Goal: Transaction & Acquisition: Purchase product/service

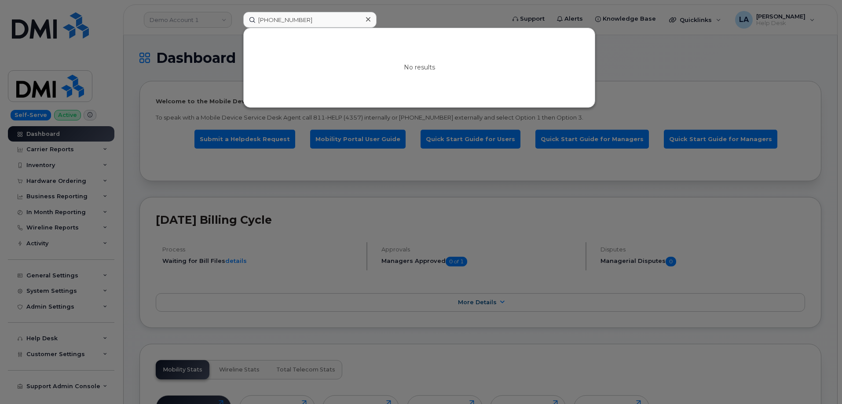
drag, startPoint x: 317, startPoint y: 21, endPoint x: 226, endPoint y: 15, distance: 91.3
click at [236, 13] on div "225 803 6196 No results" at bounding box center [371, 20] width 270 height 16
type input "402 271 2852"
click at [150, 96] on div at bounding box center [421, 202] width 842 height 404
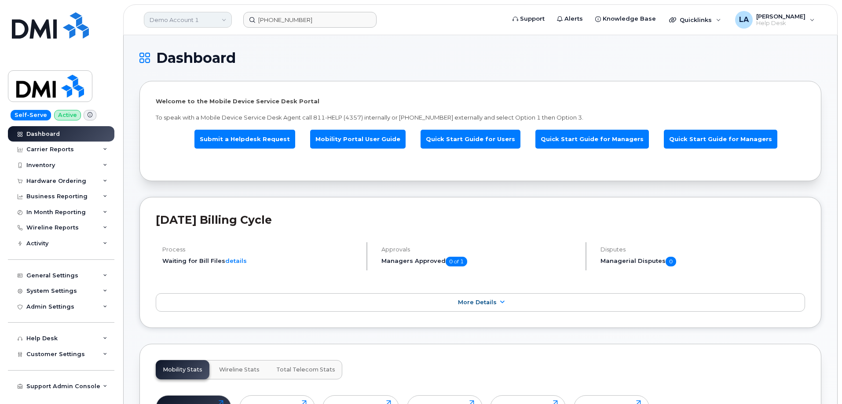
click at [219, 15] on link "Demo Account 1" at bounding box center [188, 20] width 88 height 16
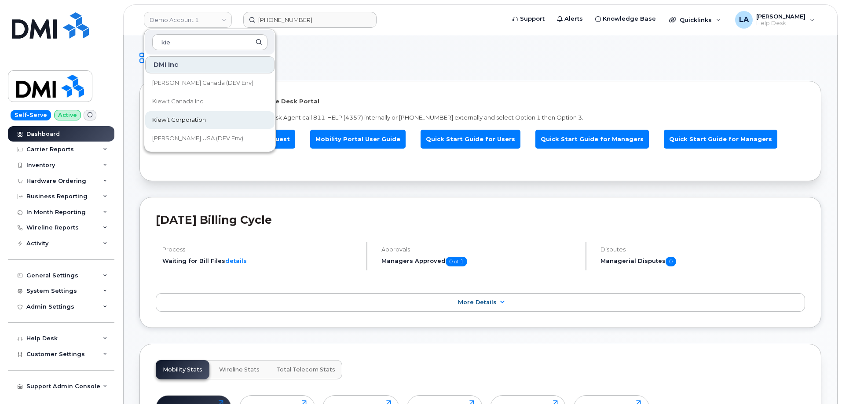
type input "kie"
click at [171, 117] on span "Kiewit Corporation" at bounding box center [179, 120] width 54 height 9
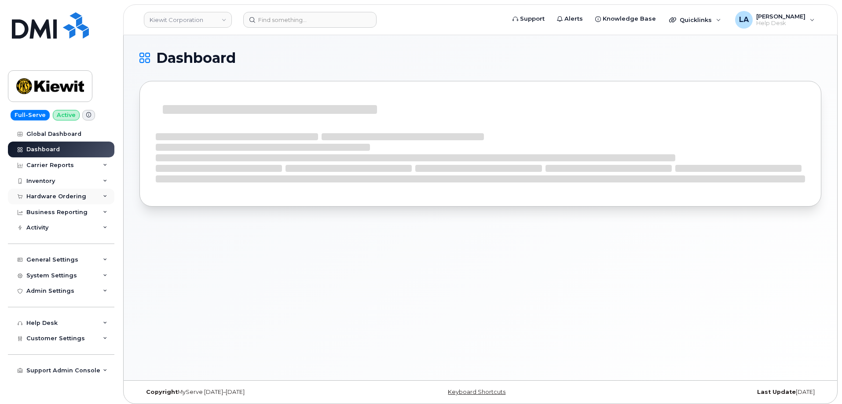
click at [101, 196] on div "Hardware Ordering" at bounding box center [61, 197] width 106 height 16
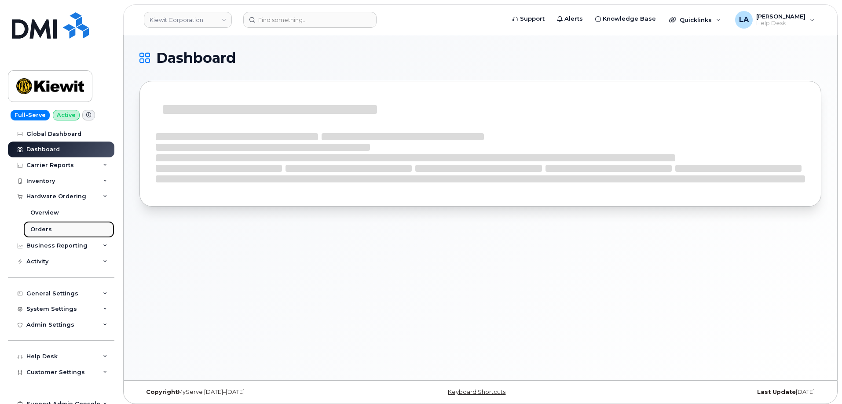
click at [44, 232] on div "Orders" at bounding box center [41, 230] width 22 height 8
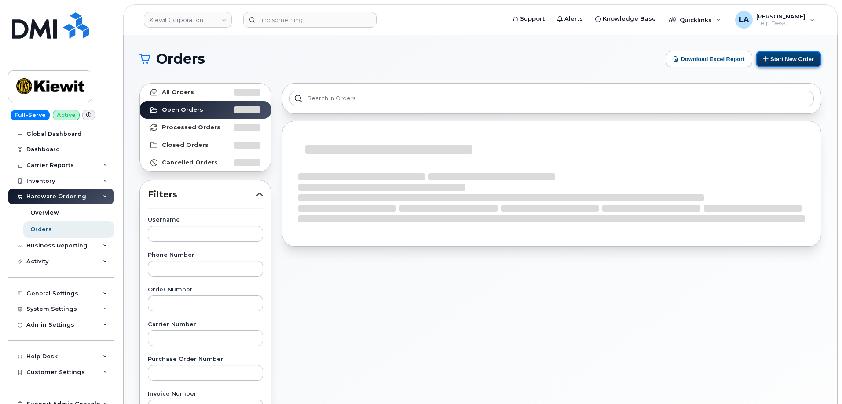
click at [781, 57] on button "Start New Order" at bounding box center [789, 59] width 66 height 16
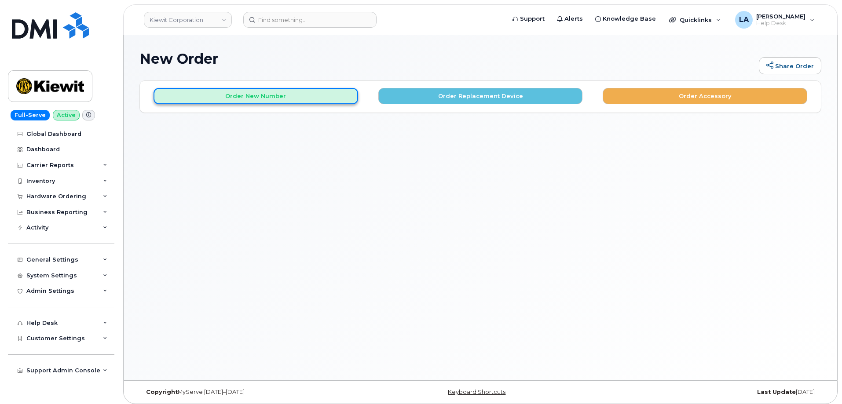
drag, startPoint x: 264, startPoint y: 92, endPoint x: 267, endPoint y: 96, distance: 4.8
click at [265, 92] on button "Order New Number" at bounding box center [256, 96] width 205 height 16
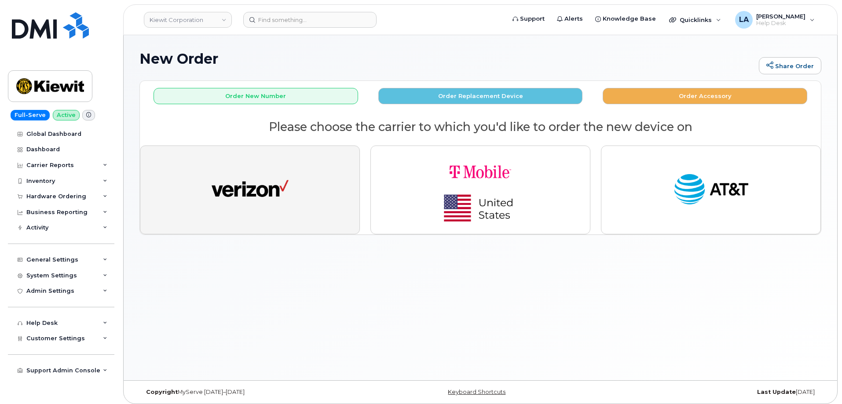
click at [284, 184] on img "button" at bounding box center [250, 190] width 77 height 40
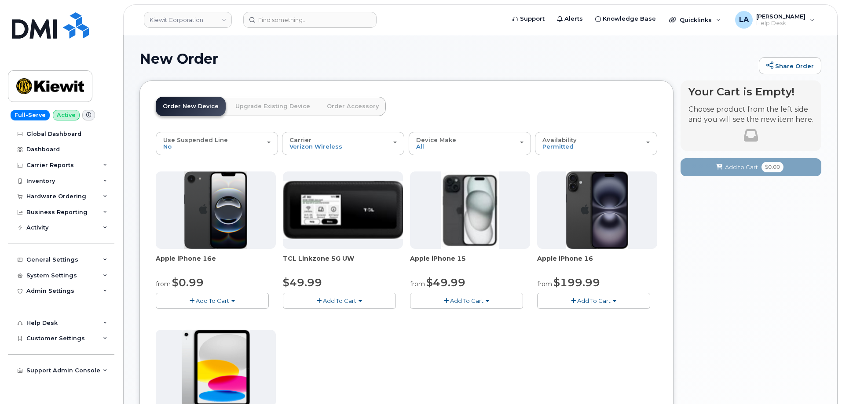
click at [728, 314] on div "Your Cart is Empty! Choose product from the left side and you will see the new …" at bounding box center [751, 353] width 141 height 544
click at [238, 300] on button "Add To Cart" at bounding box center [212, 300] width 113 height 15
click at [198, 316] on link "$0.99 - 2 Year Activation (128GB)" at bounding box center [215, 317] width 114 height 11
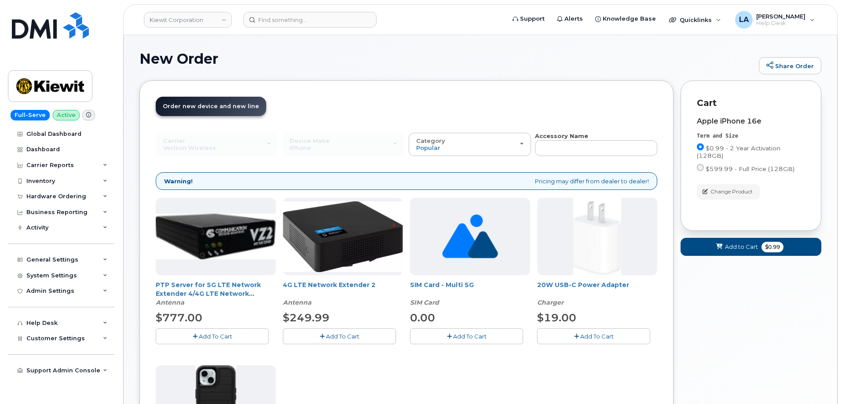
click at [578, 336] on icon "button" at bounding box center [576, 337] width 5 height 6
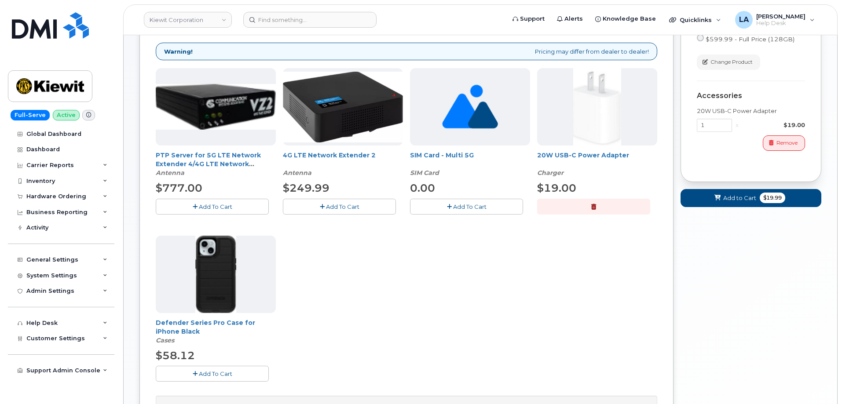
scroll to position [132, 0]
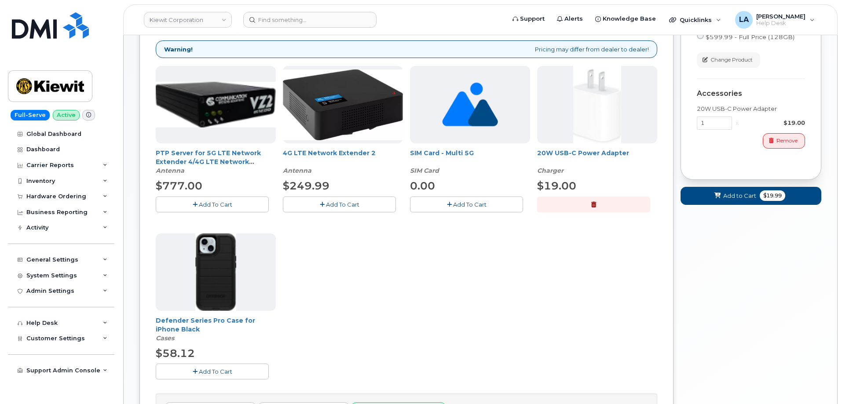
click at [216, 370] on span "Add To Cart" at bounding box center [215, 371] width 33 height 7
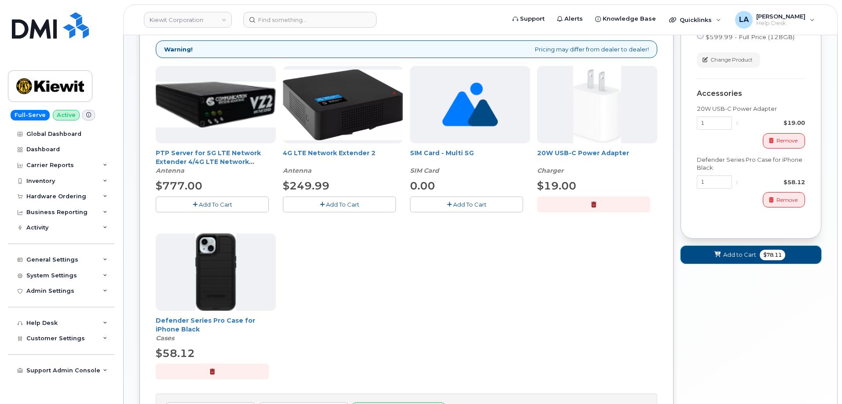
click at [737, 256] on span "Add to Cart" at bounding box center [739, 255] width 33 height 8
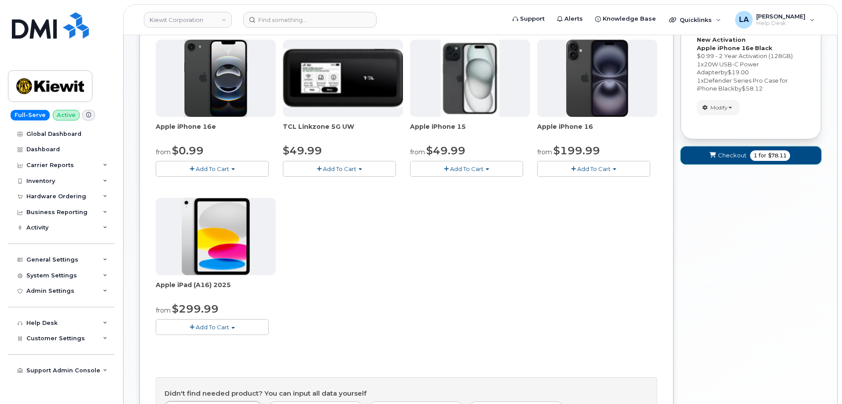
click at [736, 162] on button "Checkout 1 for $78.11" at bounding box center [751, 156] width 141 height 18
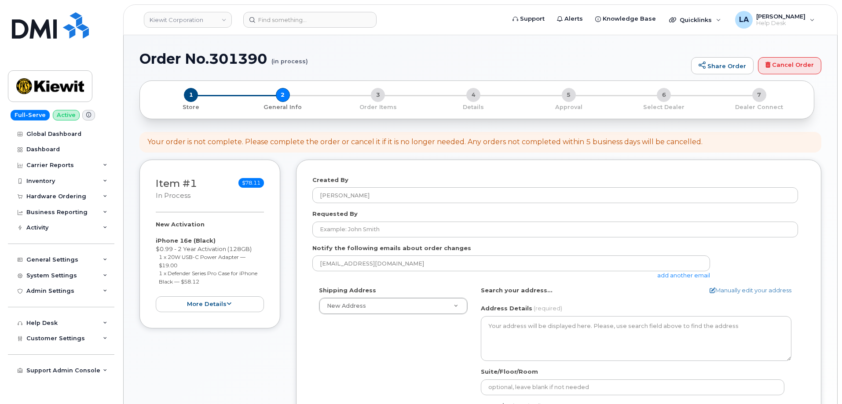
select select
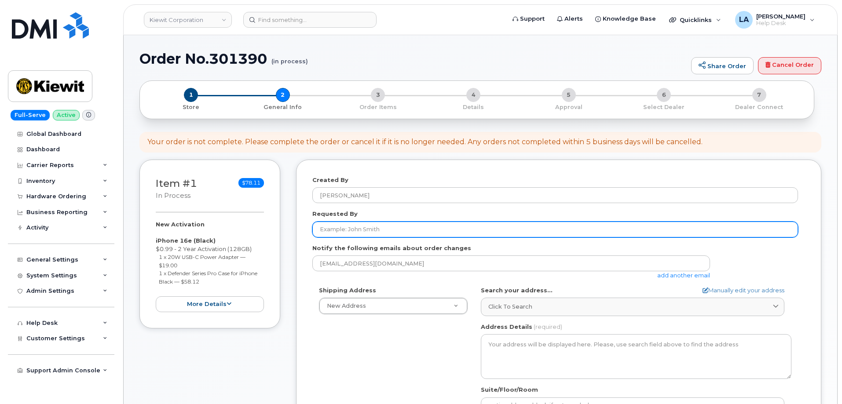
click at [476, 231] on input "Requested By" at bounding box center [555, 230] width 486 height 16
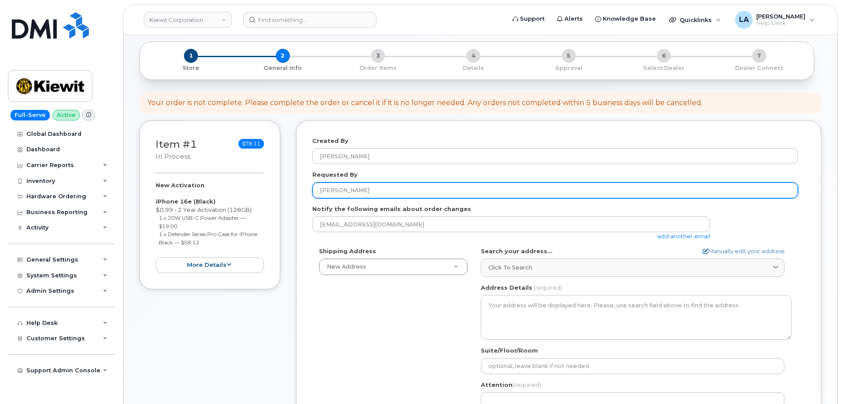
scroll to position [74, 0]
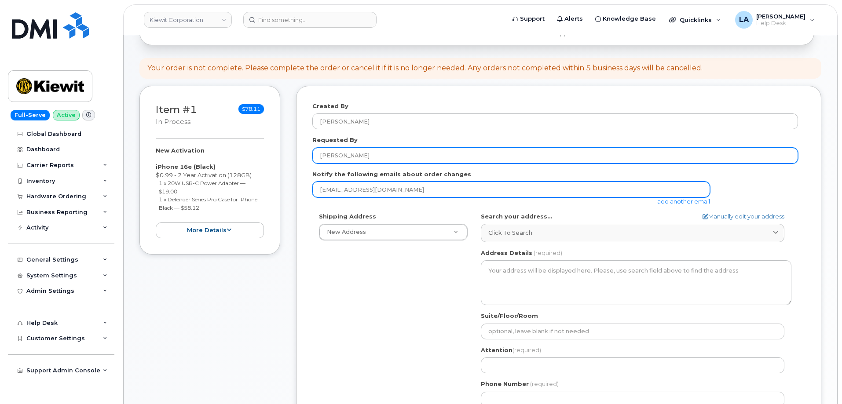
type input "Chasity"
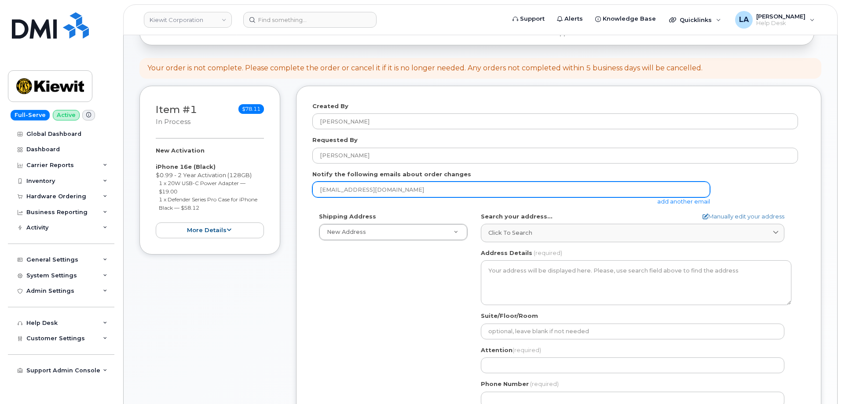
drag, startPoint x: 316, startPoint y: 187, endPoint x: 253, endPoint y: 183, distance: 63.1
click at [252, 185] on div "Item #1 in process $78.11 New Activation iPhone 16e (Black) $0.99 - 2 Year Acti…" at bounding box center [480, 276] width 682 height 381
click at [396, 191] on input "email" at bounding box center [511, 190] width 398 height 16
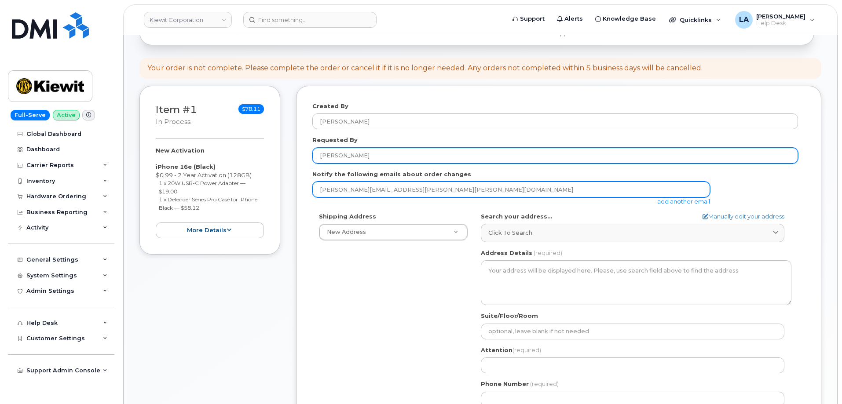
type input "[PERSON_NAME][EMAIL_ADDRESS][PERSON_NAME][PERSON_NAME][DOMAIN_NAME]"
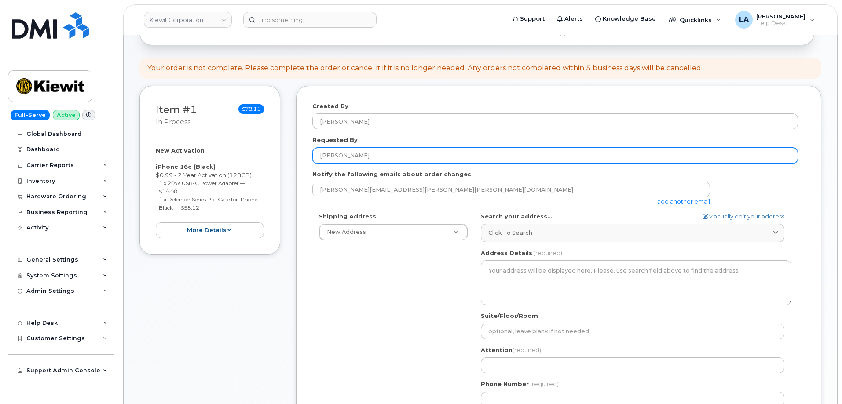
drag, startPoint x: 354, startPoint y: 157, endPoint x: 279, endPoint y: 154, distance: 74.4
click at [279, 154] on div "Item #1 in process $78.11 New Activation iPhone 16e (Black) $0.99 - 2 Year Acti…" at bounding box center [480, 276] width 682 height 381
type input "[PERSON_NAME]"
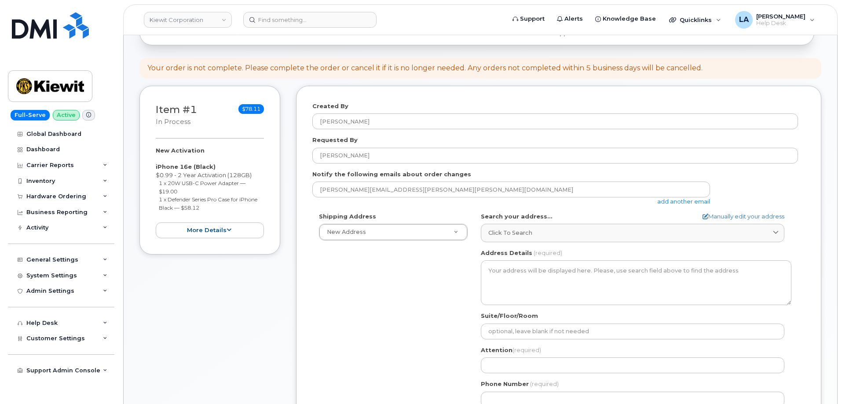
click at [674, 202] on link "add another email" at bounding box center [683, 201] width 53 height 7
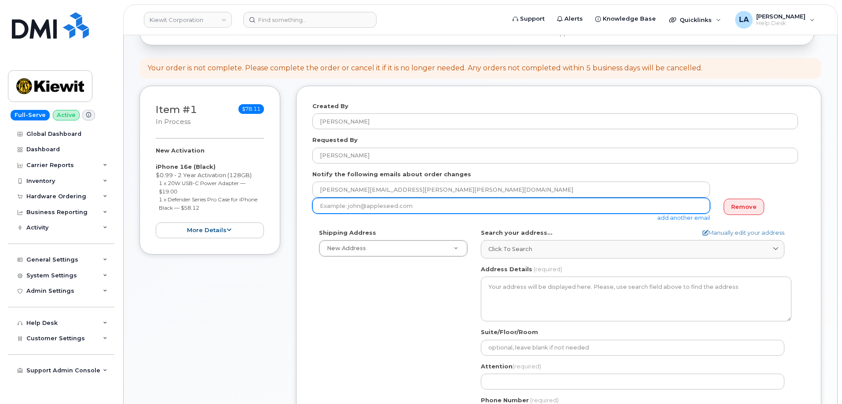
click at [474, 202] on input "email" at bounding box center [511, 206] width 398 height 16
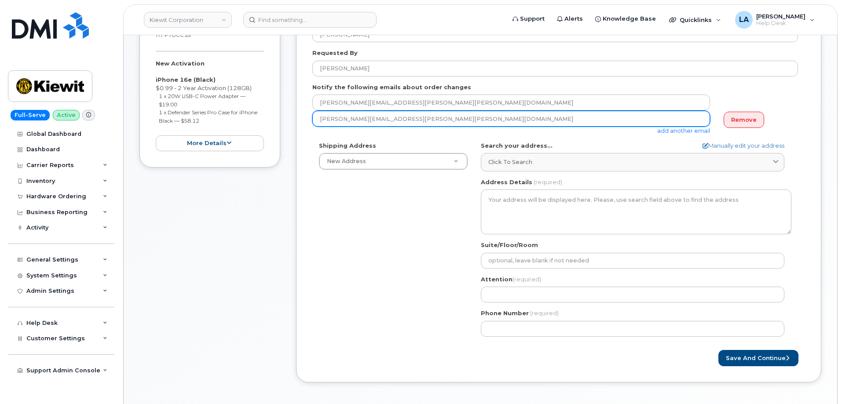
scroll to position [168, 0]
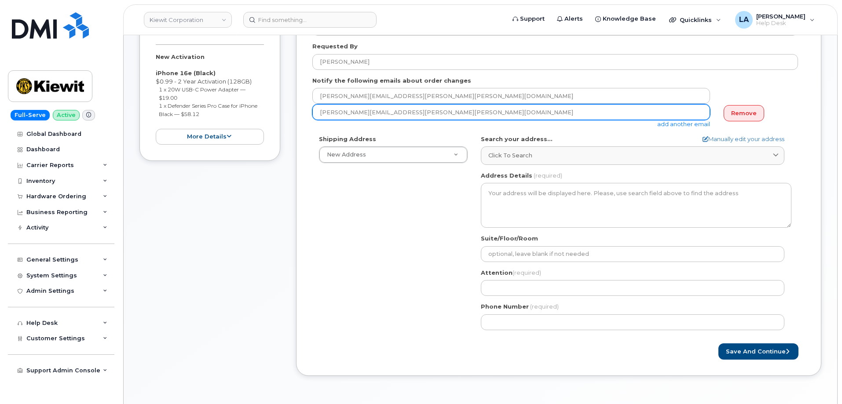
type input "[PERSON_NAME][EMAIL_ADDRESS][PERSON_NAME][PERSON_NAME][DOMAIN_NAME]"
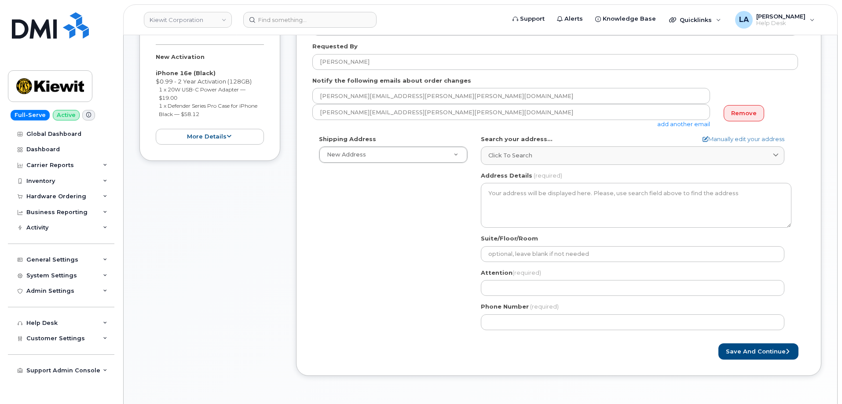
click at [588, 144] on div "Search your address... Manually edit your address Click to search No available …" at bounding box center [636, 150] width 311 height 30
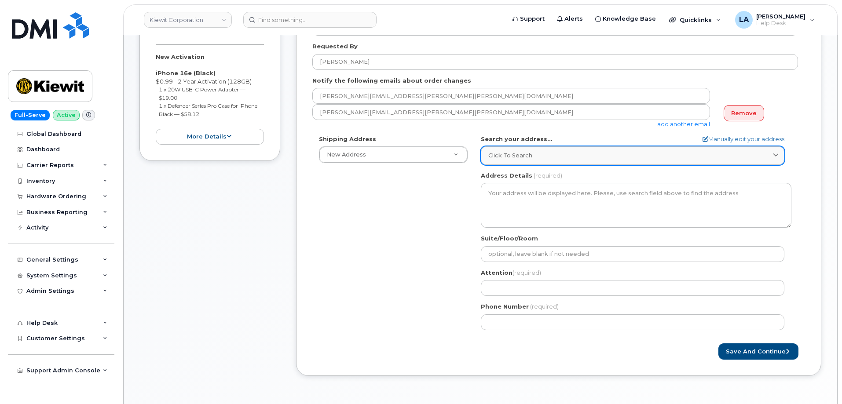
click at [586, 154] on div "Click to search" at bounding box center [632, 155] width 289 height 8
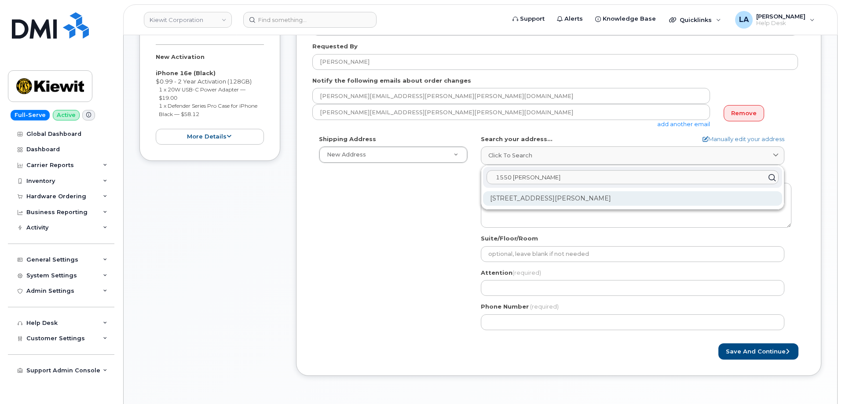
type input "1550 Mike fah"
click at [557, 194] on div "1550 Mike Fahey St Omaha NE 68102-4722" at bounding box center [632, 198] width 299 height 15
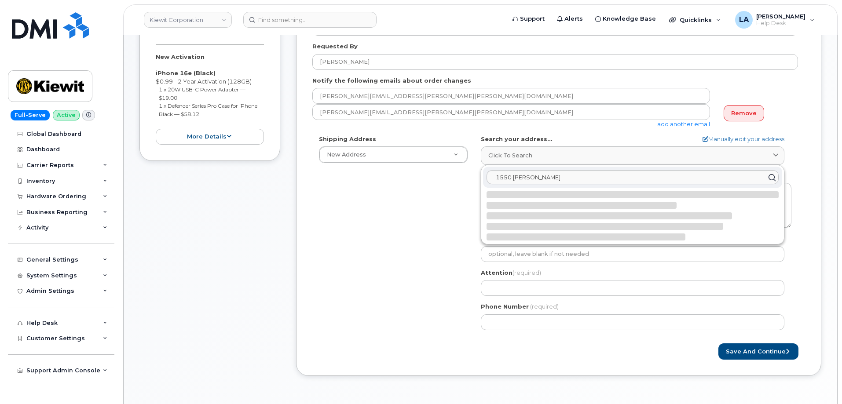
select select
type textarea "1550 Mike Fahey St OMAHA NE 68102-4722 UNITED STATES"
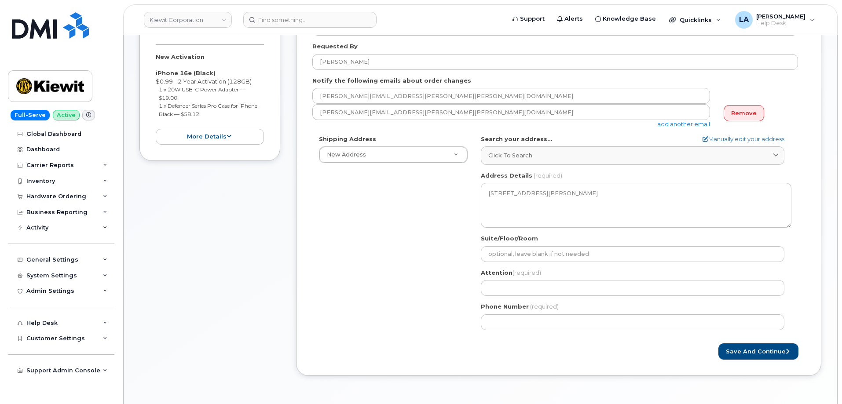
click at [430, 268] on div "Shipping Address New Address New Address NE Omaha Search your address... Manual…" at bounding box center [555, 236] width 486 height 202
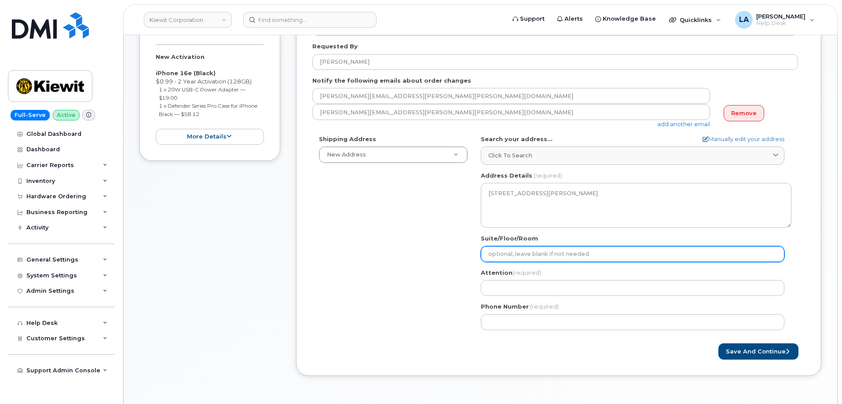
click at [573, 251] on input "Suite/Floor/Room" at bounding box center [633, 254] width 304 height 16
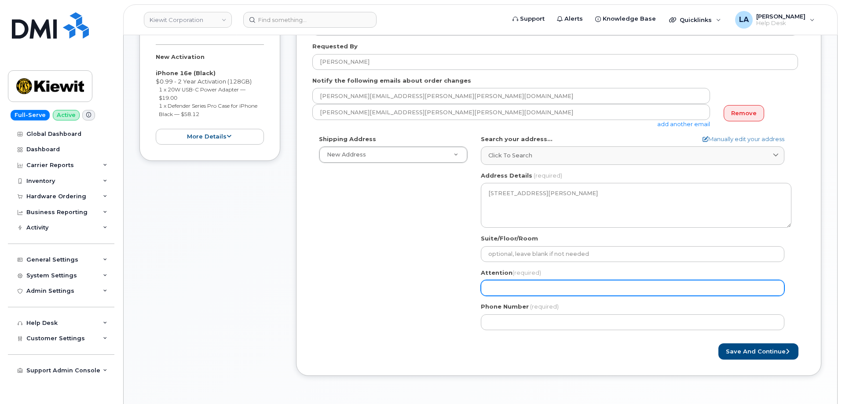
click at [507, 283] on input "Attention (required)" at bounding box center [633, 288] width 304 height 16
select select
type input "C"
select select
type input "Ch"
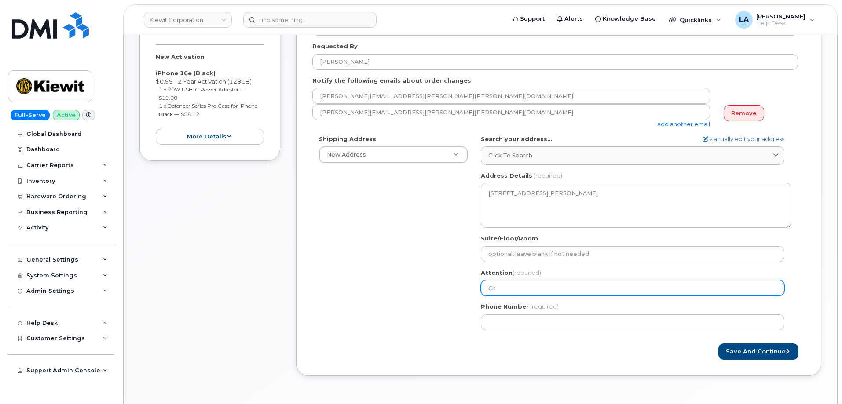
select select
type input "Cha"
select select
type input "Chas"
select select
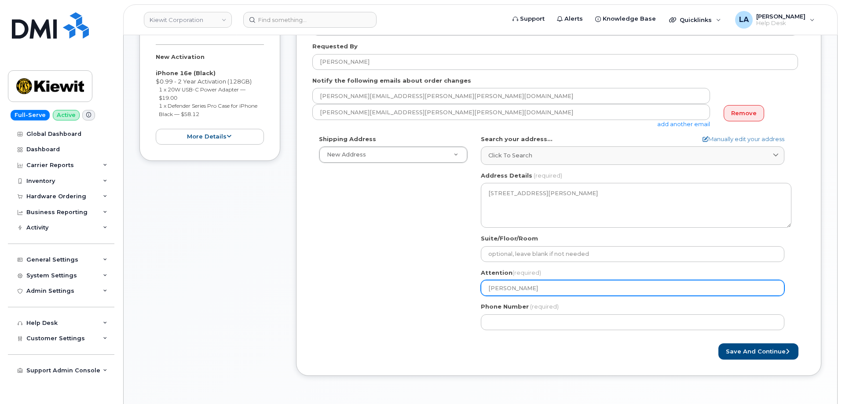
type input "Chass"
select select
type input "Chassi"
select select
type input "Chassid"
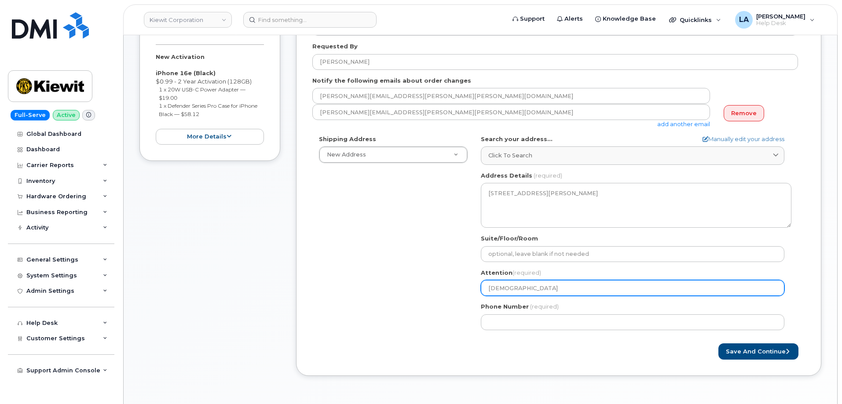
select select
type input "Chassidy"
select select
type input "Chassidy I"
select select
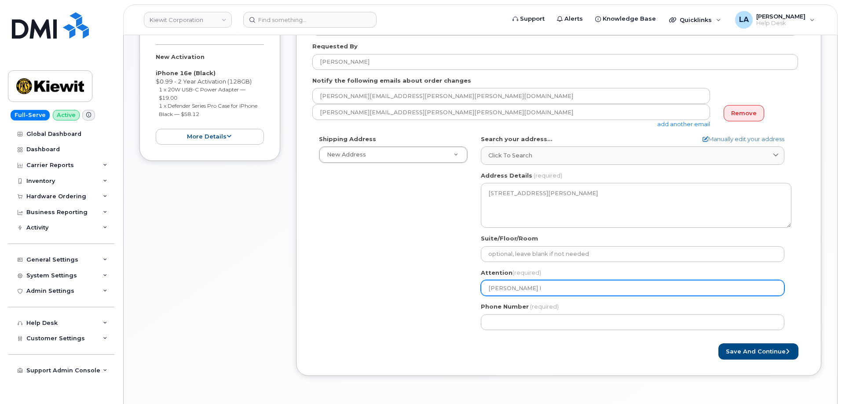
type input "Chassidy Iv"
select select
type input "Chassidy Ive"
select select
type input "[PERSON_NAME]"
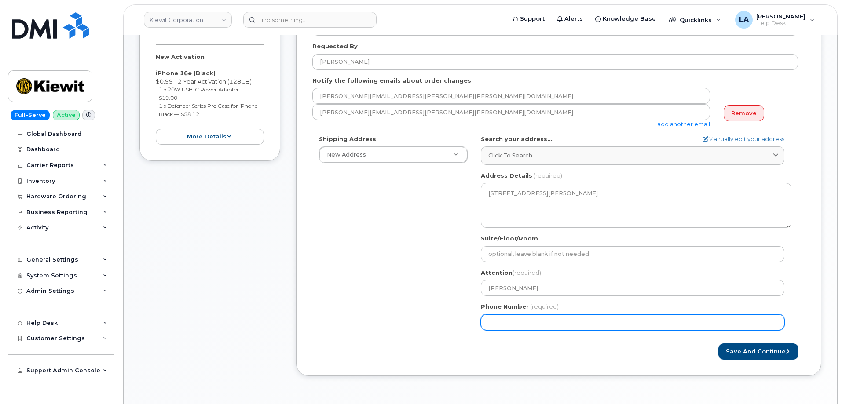
click at [535, 318] on input "Phone Number" at bounding box center [633, 323] width 304 height 16
paste input "4022712852"
select select
type input "4022712852"
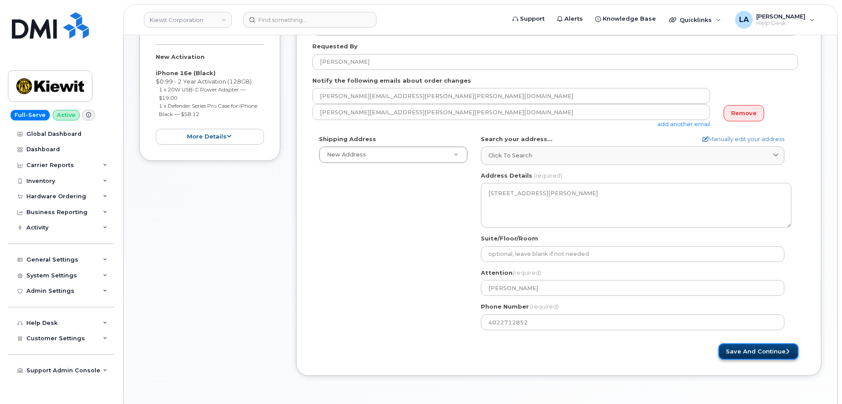
click at [747, 353] on button "Save and Continue" at bounding box center [758, 352] width 80 height 16
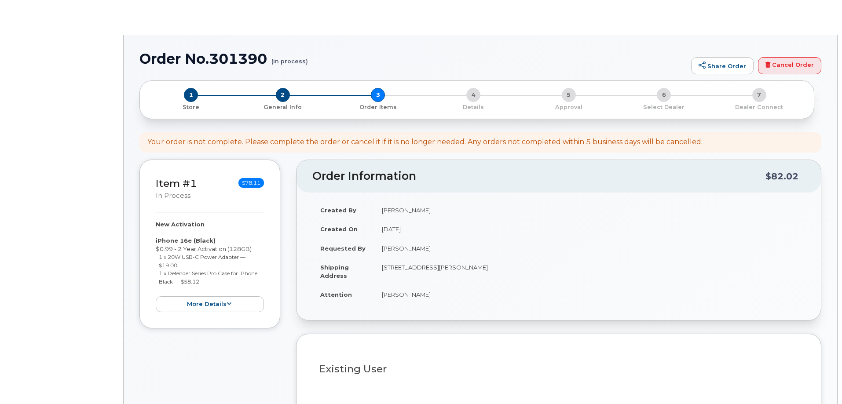
select select
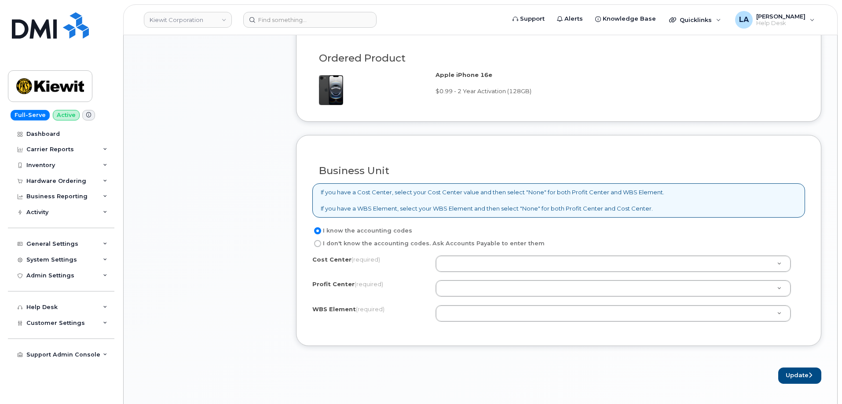
scroll to position [595, 0]
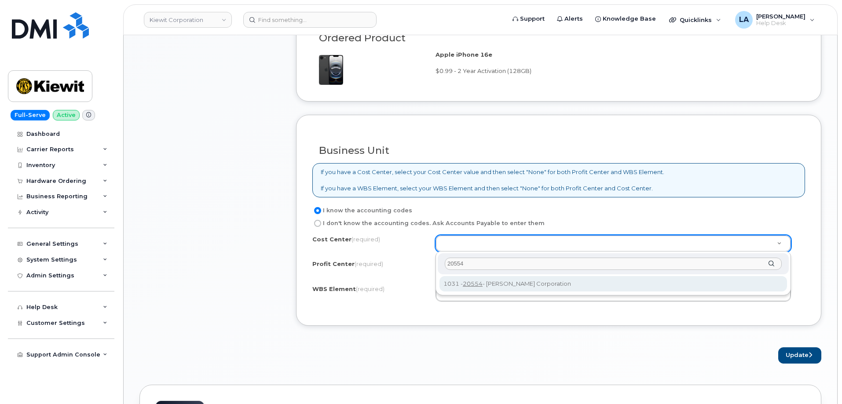
type input "20554"
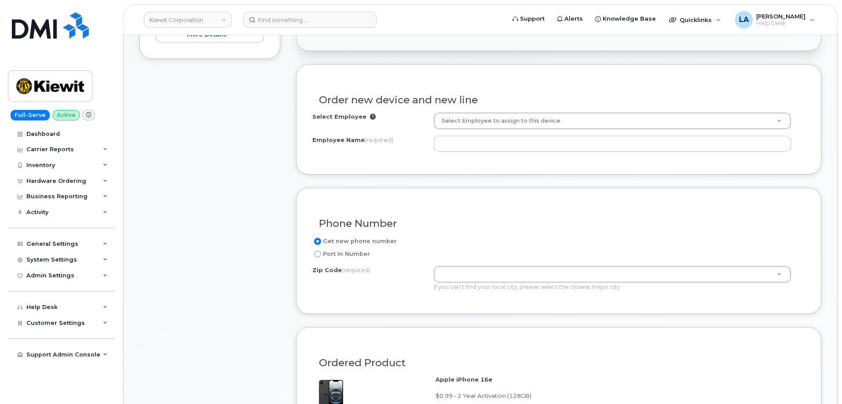
scroll to position [267, 0]
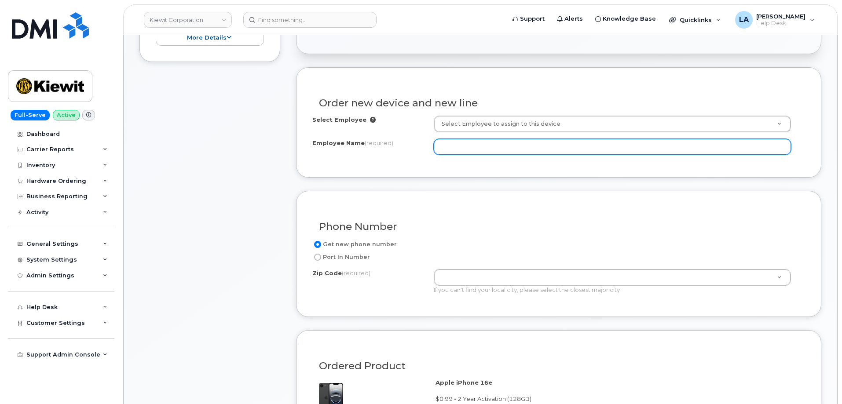
click at [519, 143] on input "Employee Name (required)" at bounding box center [612, 147] width 357 height 16
type input "n"
type input "[PERSON_NAME]"
drag, startPoint x: 416, startPoint y: 146, endPoint x: 376, endPoint y: 145, distance: 39.6
click at [375, 146] on div "Employee Name (required) Nestor Gonzalez" at bounding box center [558, 147] width 493 height 16
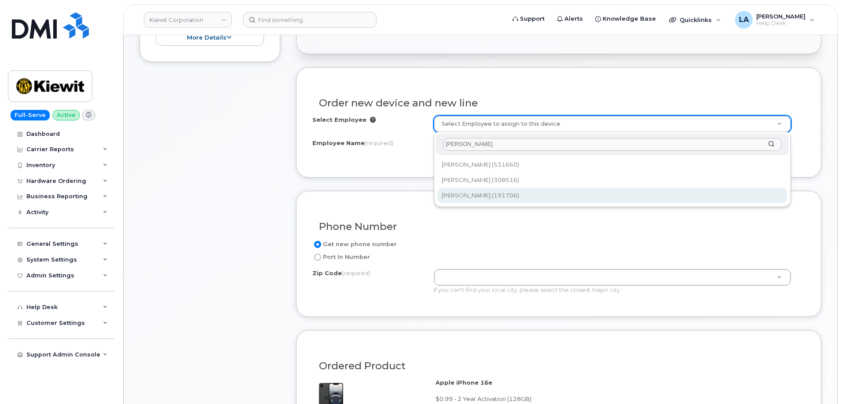
type input "[PERSON_NAME]"
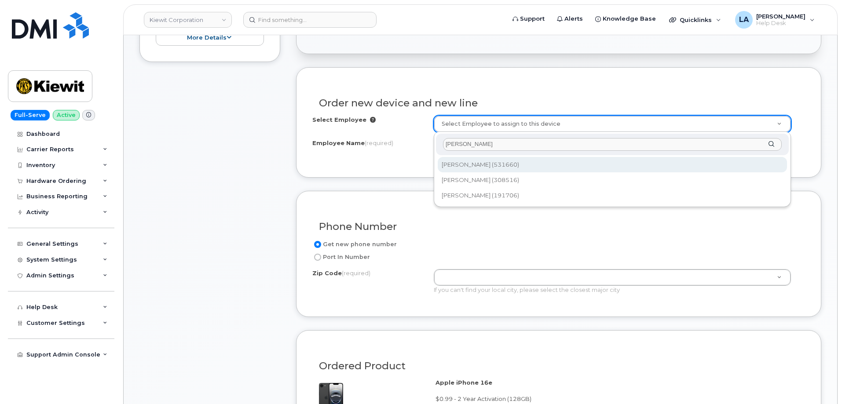
type input "2167147"
type input "[PERSON_NAME]"
type input "1550 MIKE FAHEY ST"
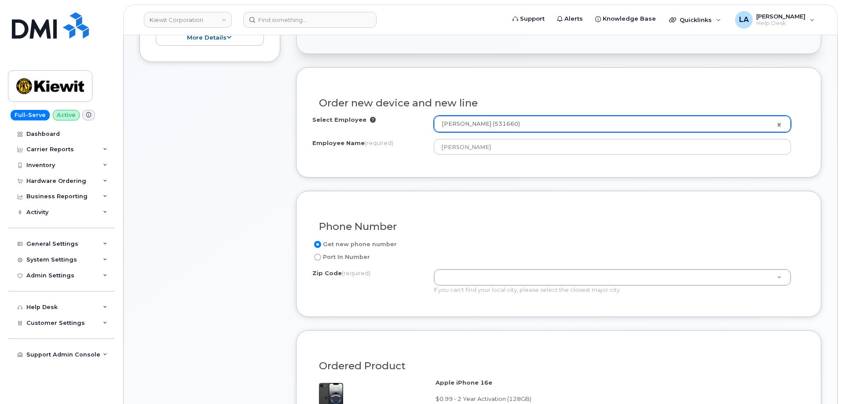
click at [754, 210] on div "Phone Number" at bounding box center [558, 223] width 493 height 32
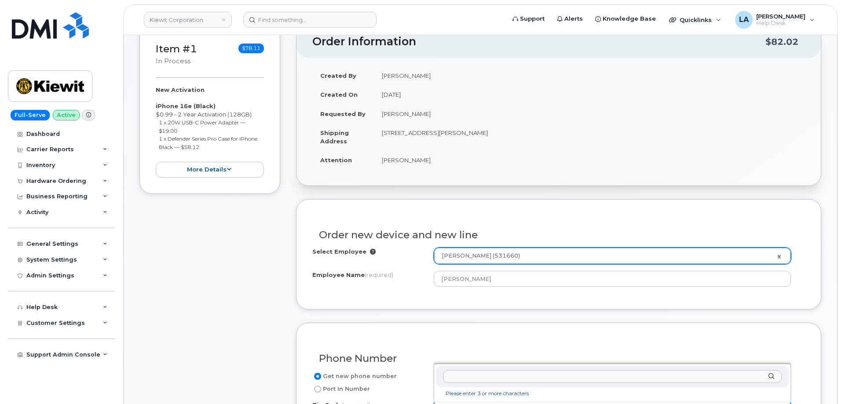
scroll to position [136, 0]
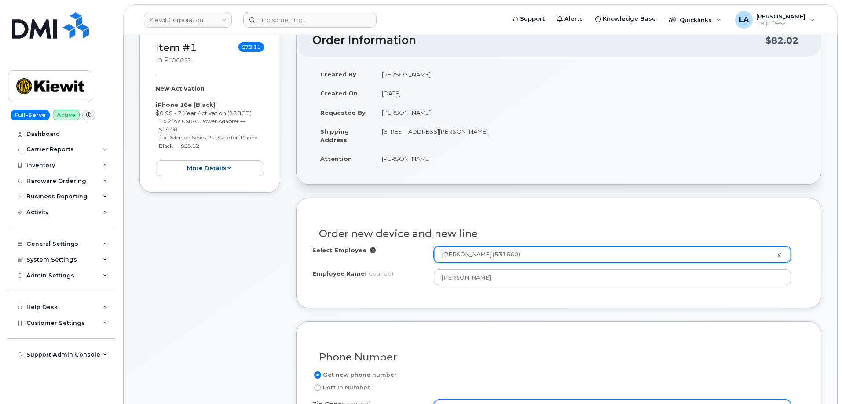
click at [484, 130] on td "[STREET_ADDRESS][PERSON_NAME]" at bounding box center [589, 135] width 431 height 27
copy td "68102"
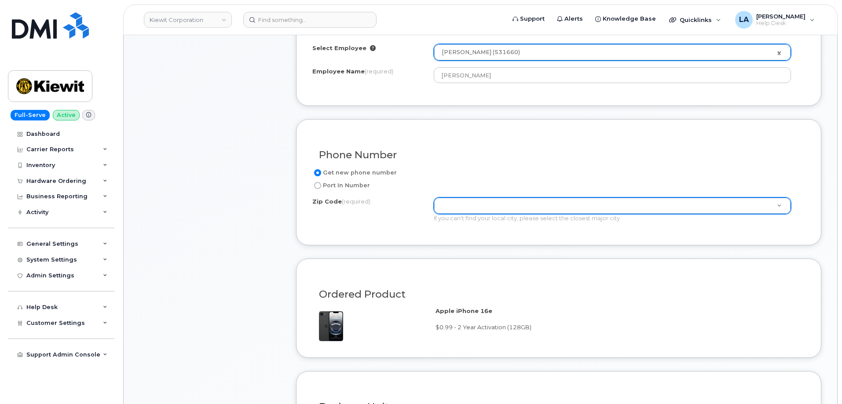
scroll to position [372, 0]
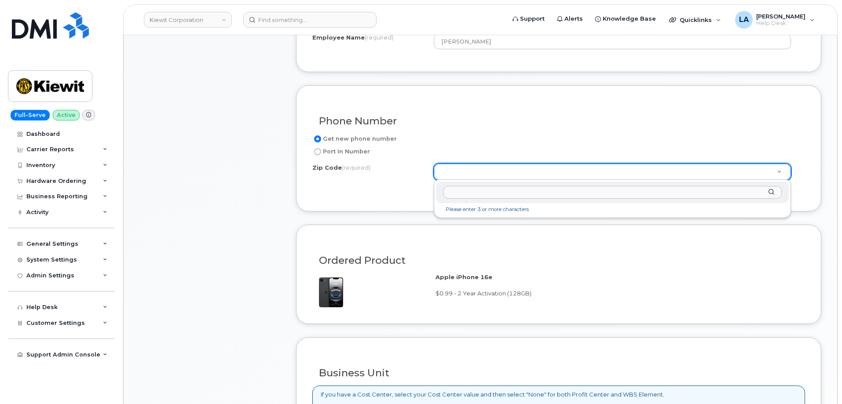
paste input "68102"
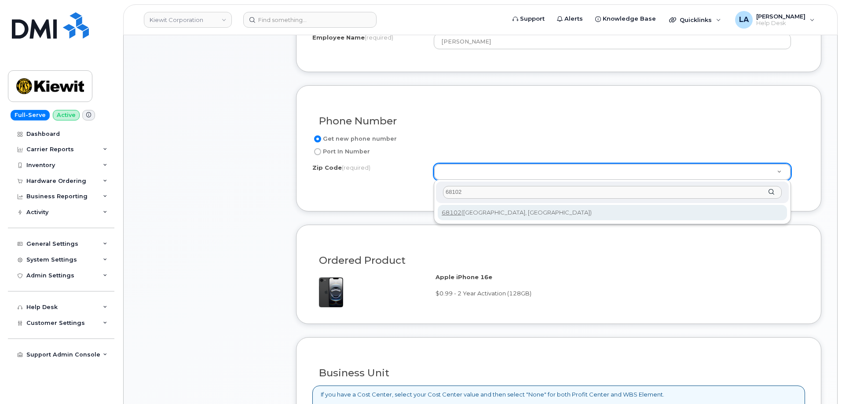
type input "68102"
type input "68102 (Omaha, NE)"
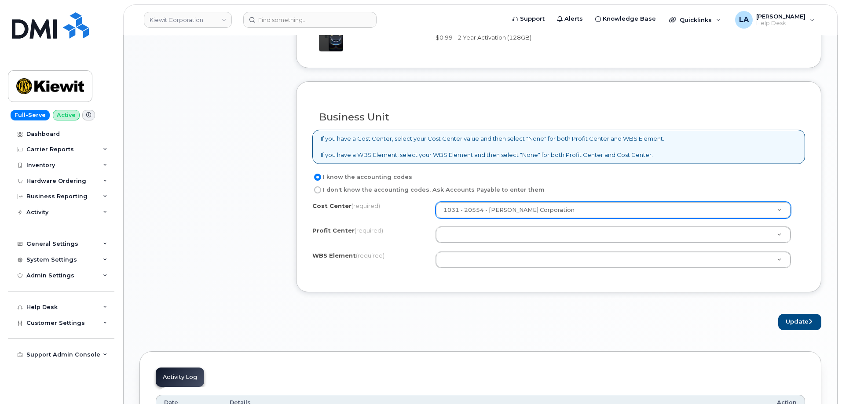
scroll to position [646, 0]
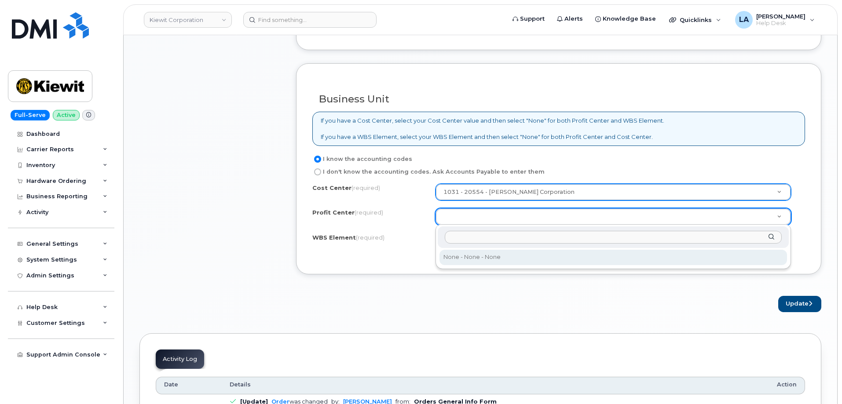
select select "None"
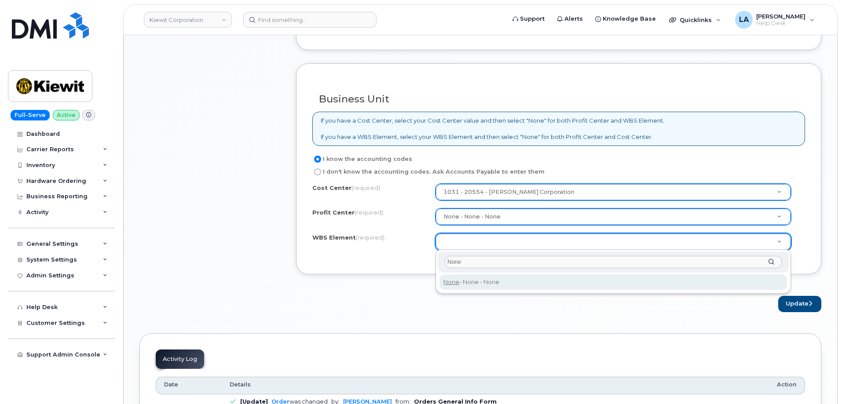
type input "None"
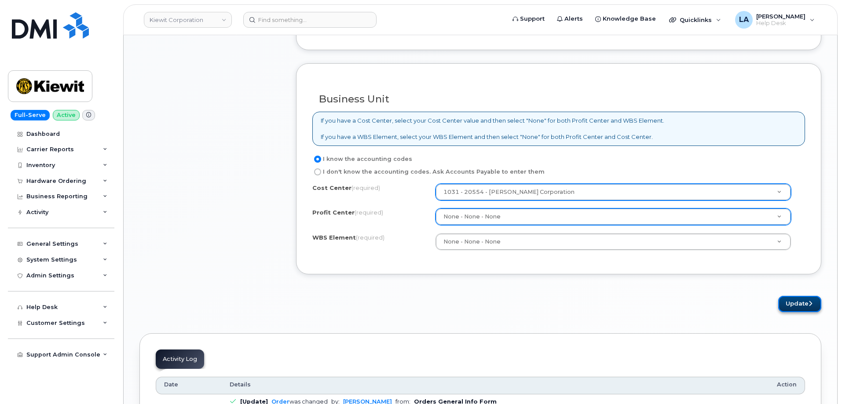
click at [802, 306] on button "Update" at bounding box center [799, 304] width 43 height 16
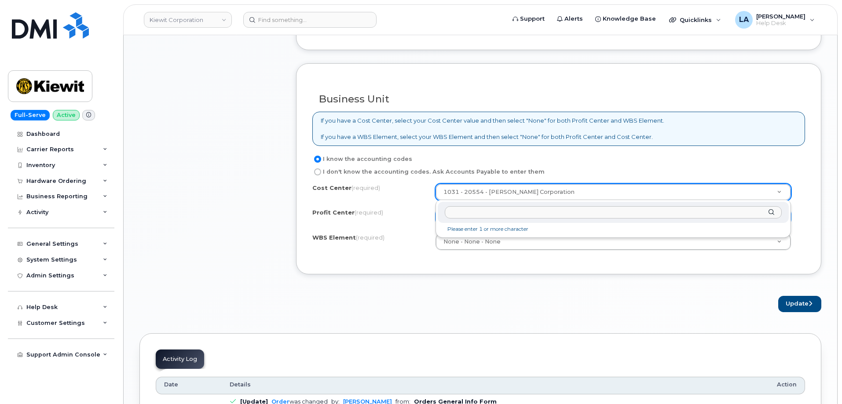
click at [513, 213] on input "text" at bounding box center [613, 212] width 337 height 13
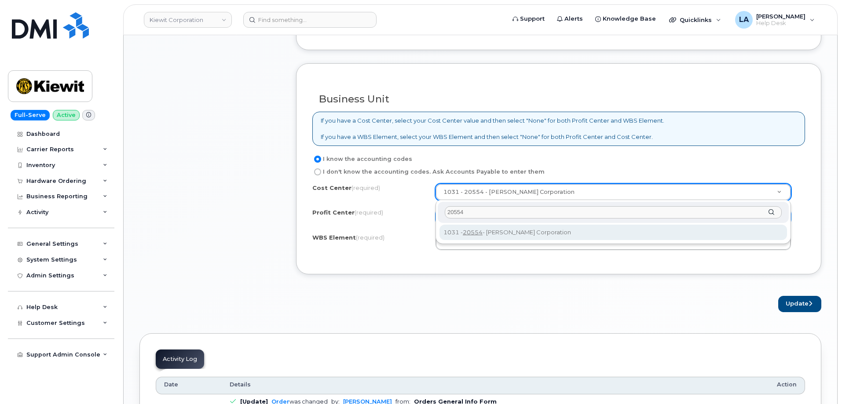
type input "20554"
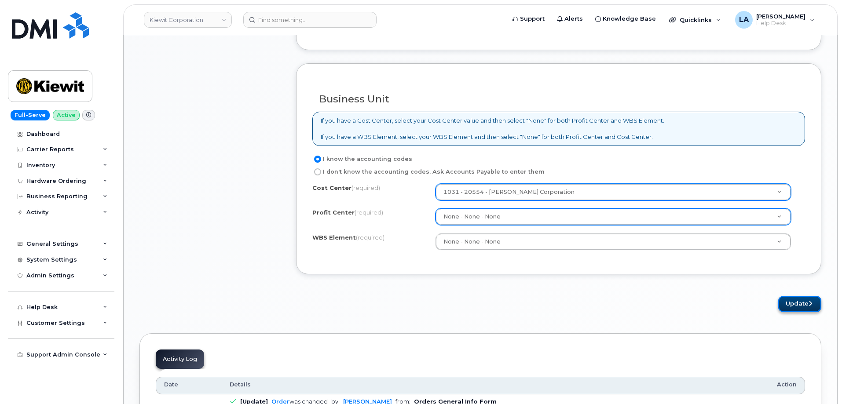
click at [802, 301] on button "Update" at bounding box center [799, 304] width 43 height 16
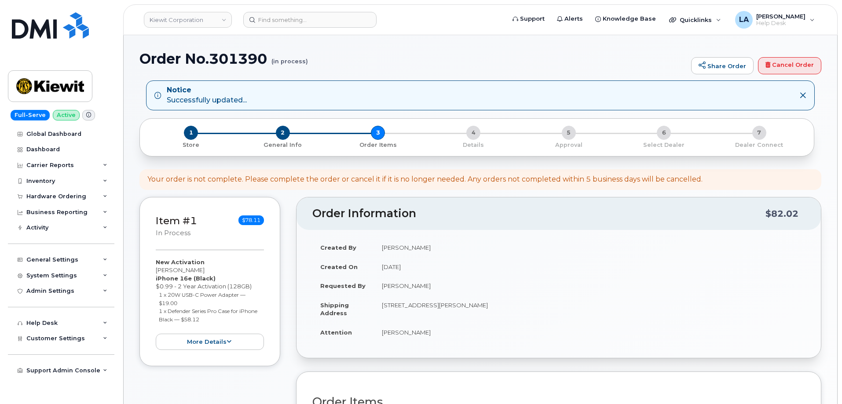
click at [523, 65] on h1 "Order No.301390 (in process)" at bounding box center [412, 58] width 547 height 15
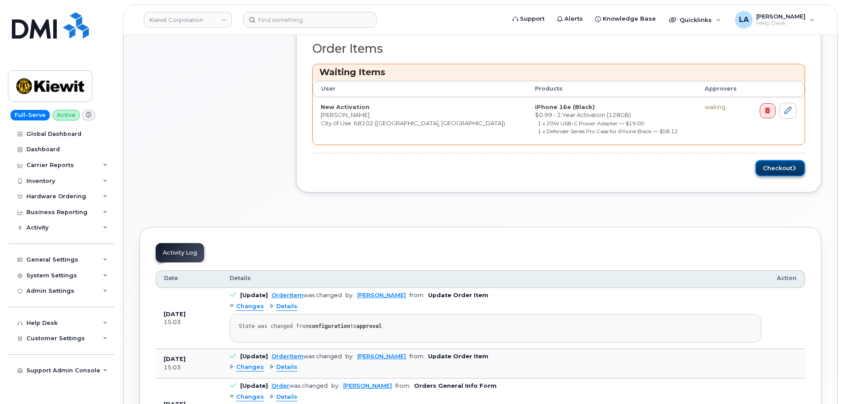
click at [773, 168] on button "Checkout" at bounding box center [780, 168] width 50 height 16
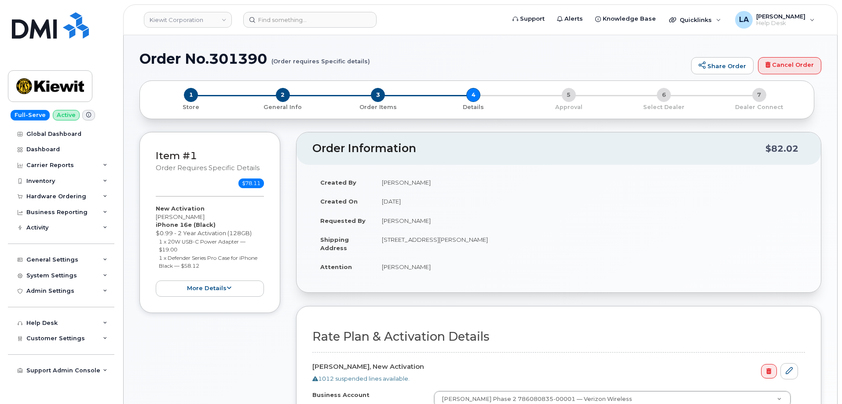
click at [586, 59] on h1 "Order No.301390 (Order requires Specific details)" at bounding box center [412, 58] width 547 height 15
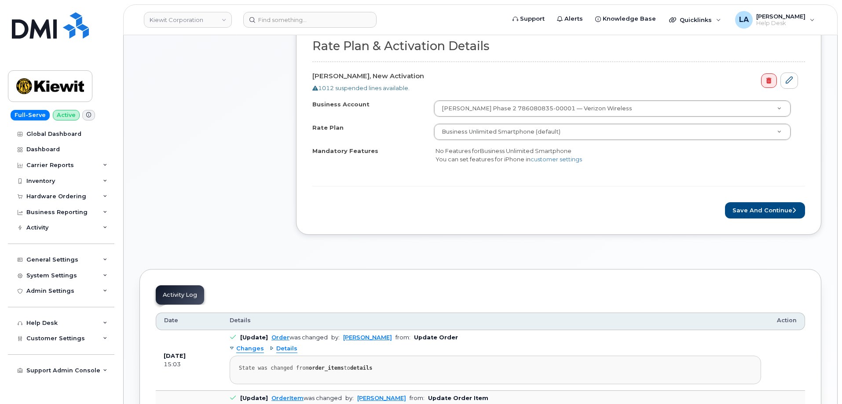
scroll to position [354, 0]
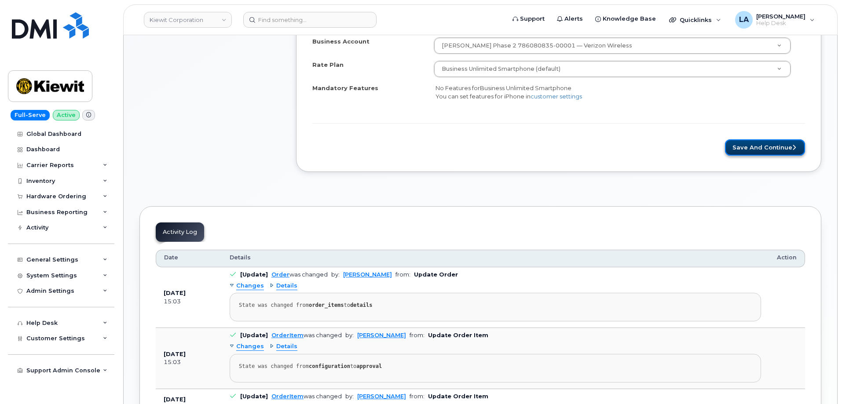
click at [783, 150] on button "Save and Continue" at bounding box center [765, 147] width 80 height 16
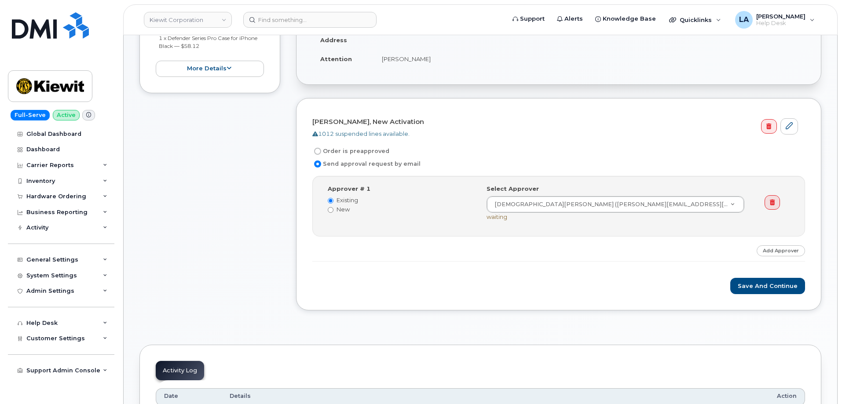
scroll to position [216, 0]
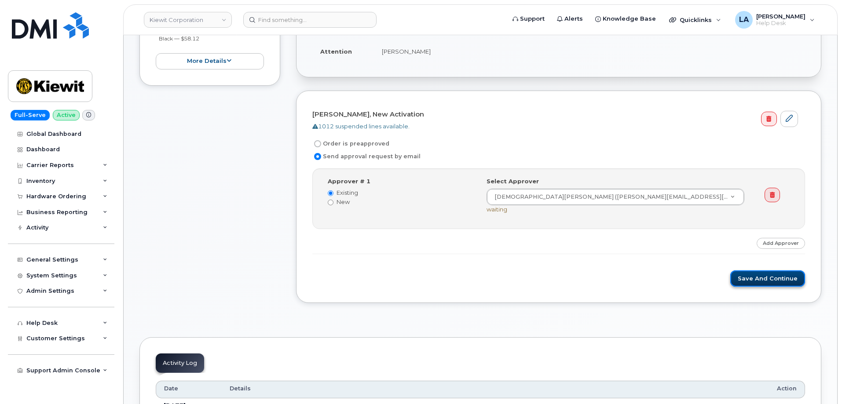
click at [763, 279] on button "Save and Continue" at bounding box center [767, 279] width 75 height 16
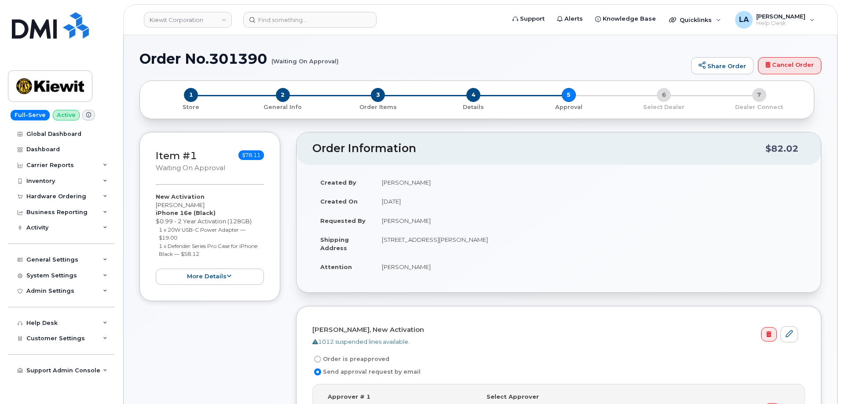
drag, startPoint x: 842, startPoint y: 32, endPoint x: 844, endPoint y: 71, distance: 39.2
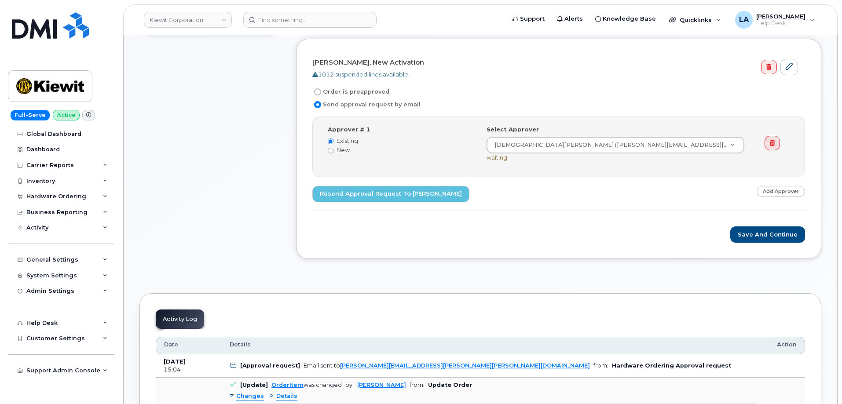
scroll to position [269, 0]
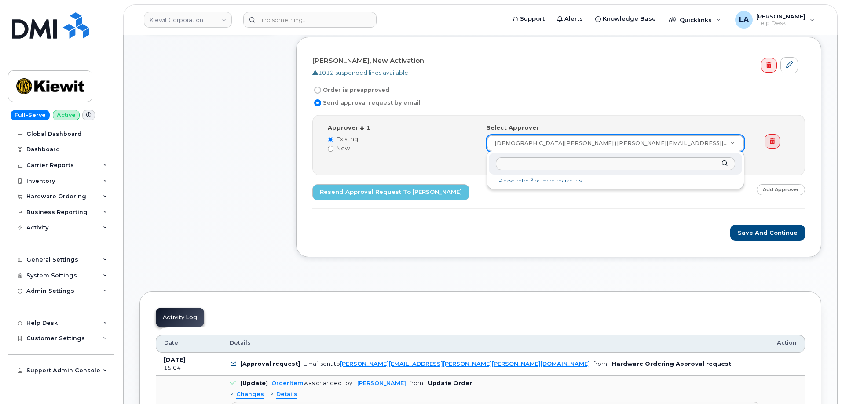
drag, startPoint x: 653, startPoint y: 142, endPoint x: 486, endPoint y: 146, distance: 166.8
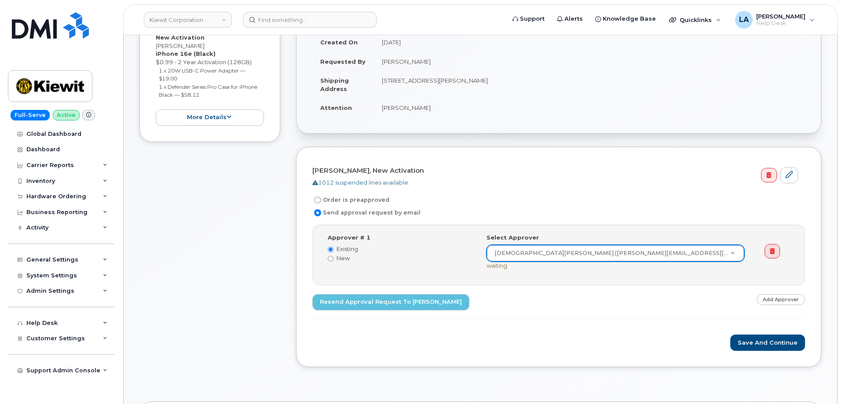
scroll to position [0, 0]
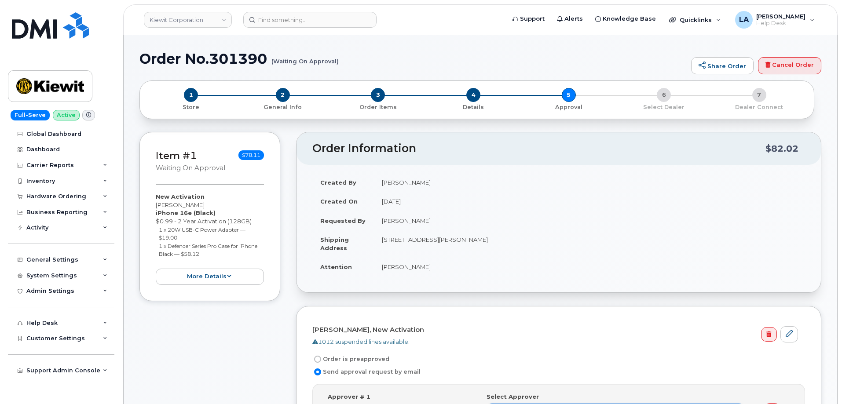
click at [392, 63] on h1 "Order No.301390 (Waiting On Approval)" at bounding box center [412, 58] width 547 height 15
drag, startPoint x: 140, startPoint y: 54, endPoint x: 355, endPoint y: 69, distance: 215.2
click at [355, 69] on div "Order No.301390 (Waiting On Approval) Share Order Cancel Order" at bounding box center [480, 65] width 682 height 29
copy h1 "Order No.301390 (Waiting On Approval)"
